Goal: Information Seeking & Learning: Learn about a topic

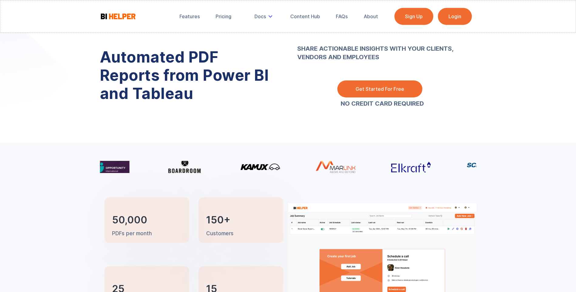
click at [397, 90] on link "Get Started For Free" at bounding box center [380, 89] width 85 height 17
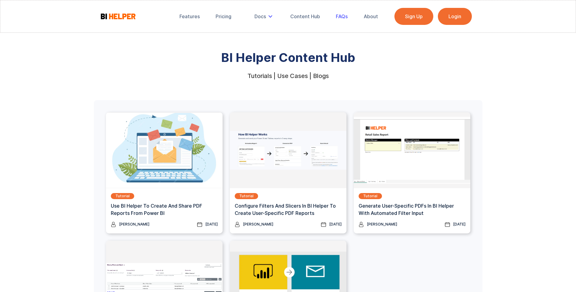
click at [338, 17] on div "FAQs" at bounding box center [342, 16] width 12 height 6
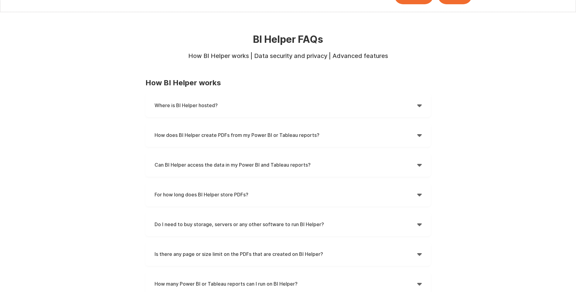
scroll to position [30, 0]
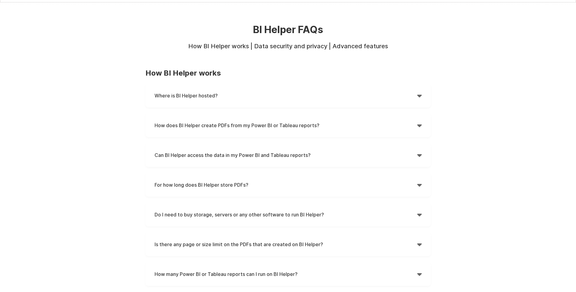
click at [417, 187] on div "" at bounding box center [419, 184] width 5 height 9
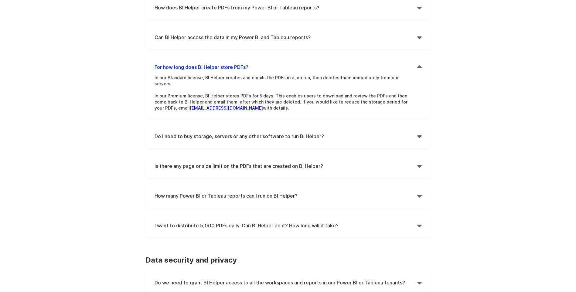
scroll to position [152, 0]
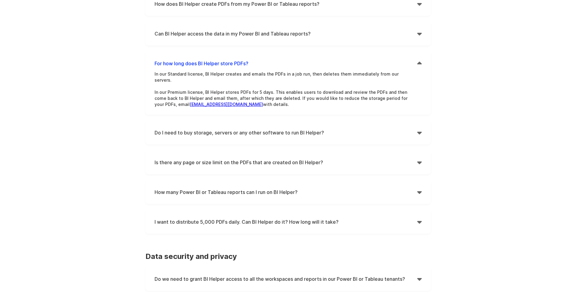
click at [418, 188] on div "" at bounding box center [419, 192] width 5 height 9
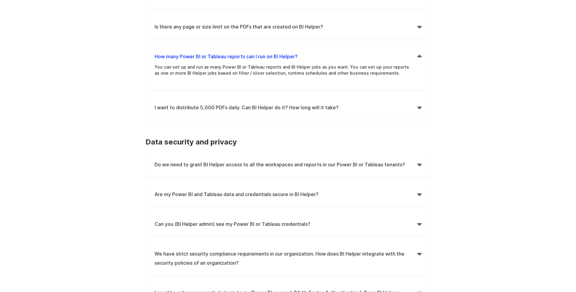
scroll to position [304, 0]
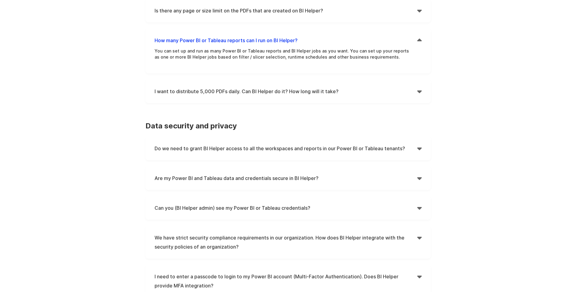
click at [415, 144] on h4 "Do we need to grant BI Helper access to all the workspaces and reports in our P…" at bounding box center [286, 148] width 263 height 9
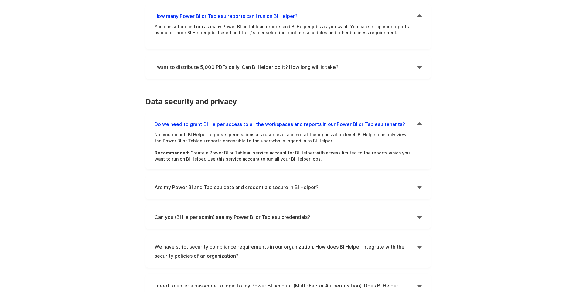
scroll to position [365, 0]
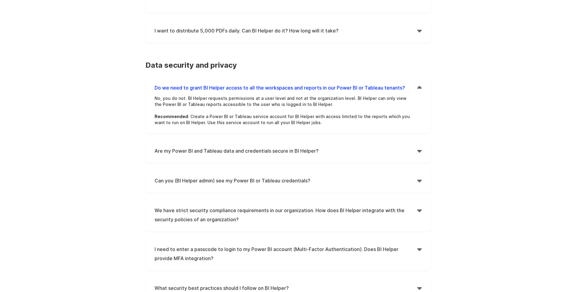
click at [419, 151] on div "Are my Power BI and Tableau data and credentials secure in BI Helper?  Yes, al…" at bounding box center [289, 151] width 286 height 24
click at [420, 146] on div "" at bounding box center [419, 150] width 5 height 9
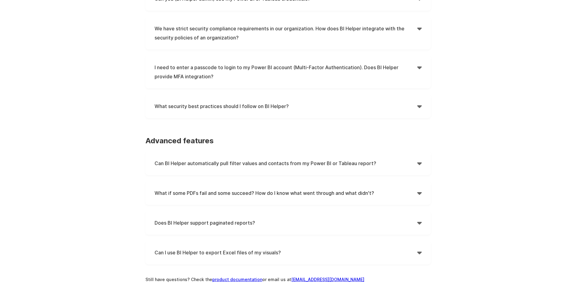
scroll to position [608, 0]
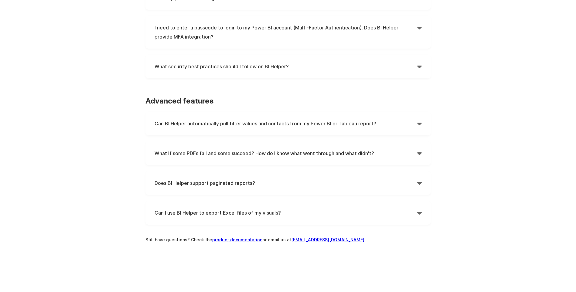
click at [261, 208] on h4 "Can I use BI Helper to export Excel files of my visuals?" at bounding box center [286, 212] width 263 height 9
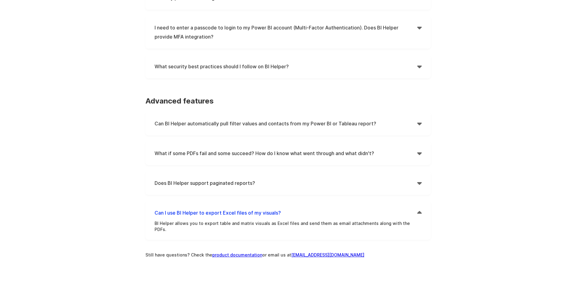
click at [239, 179] on h4 "Does BI Helper support paginated reports?" at bounding box center [286, 183] width 263 height 9
